Goal: Information Seeking & Learning: Learn about a topic

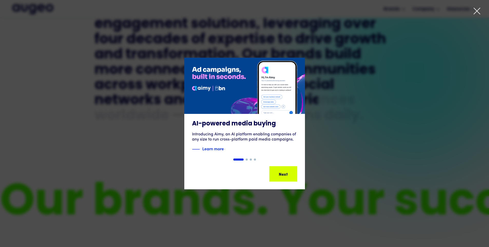
click at [475, 7] on div at bounding box center [244, 123] width 489 height 247
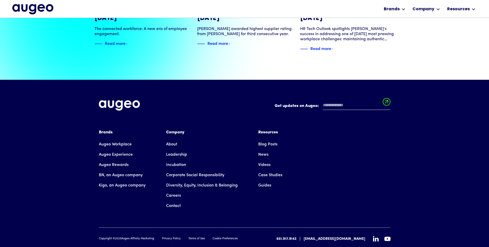
scroll to position [1174, 0]
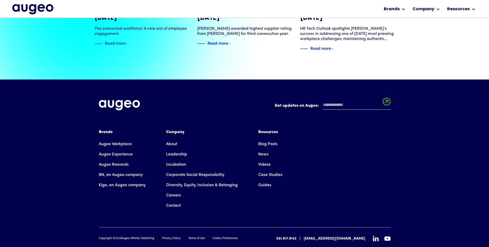
click at [169, 236] on link "Privacy Policy" at bounding box center [171, 238] width 19 height 4
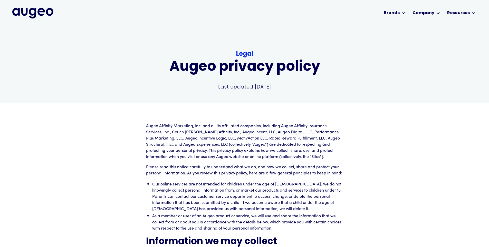
click at [236, 155] on p "Augeo Affinity Marketing, Inc. and all its affiliated companies, including Auge…" at bounding box center [244, 141] width 197 height 37
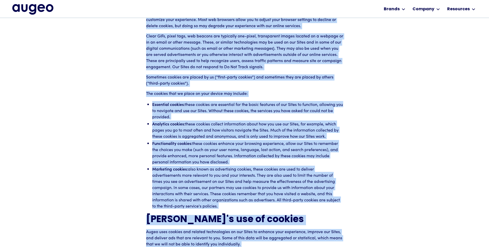
scroll to position [1085, 0]
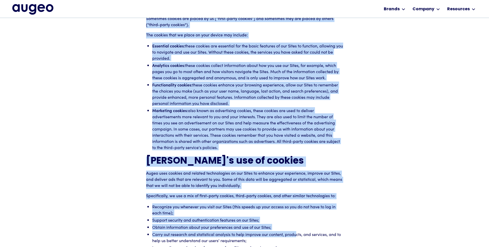
drag, startPoint x: 146, startPoint y: 67, endPoint x: 223, endPoint y: 141, distance: 107.2
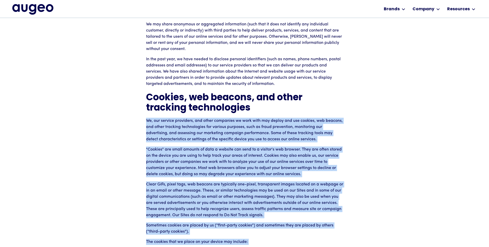
scroll to position [879, 0]
copy div "We, our service providers, and other companies we work with may deploy and use …"
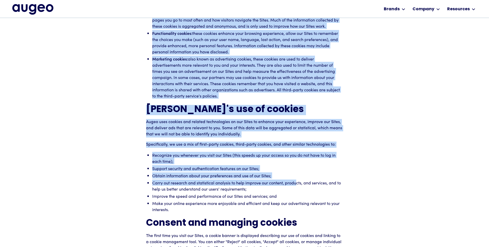
scroll to position [1137, 0]
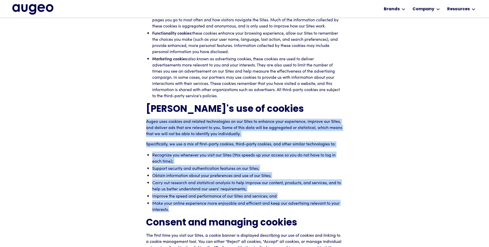
drag, startPoint x: 146, startPoint y: 116, endPoint x: 211, endPoint y: 201, distance: 106.4
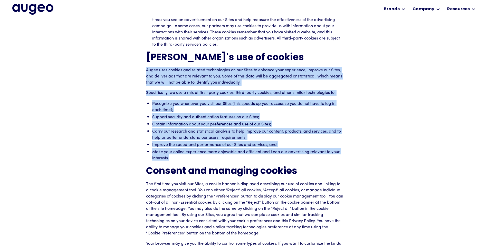
scroll to position [1189, 0]
copy div "Augeo uses cookies and related technologies on our Sites to enhance your experi…"
